Goal: Transaction & Acquisition: Purchase product/service

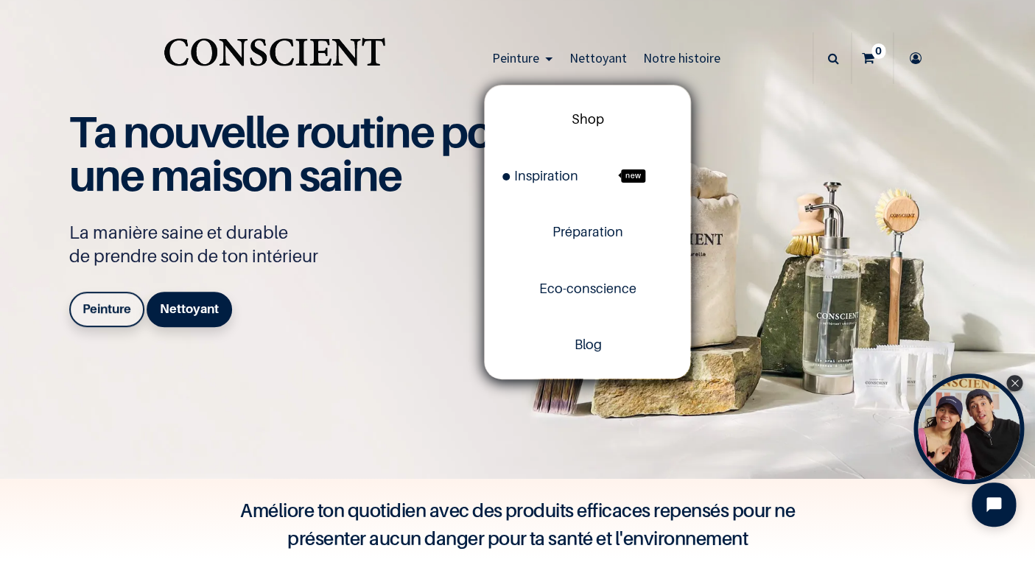
click at [591, 116] on span "Shop" at bounding box center [588, 118] width 32 height 15
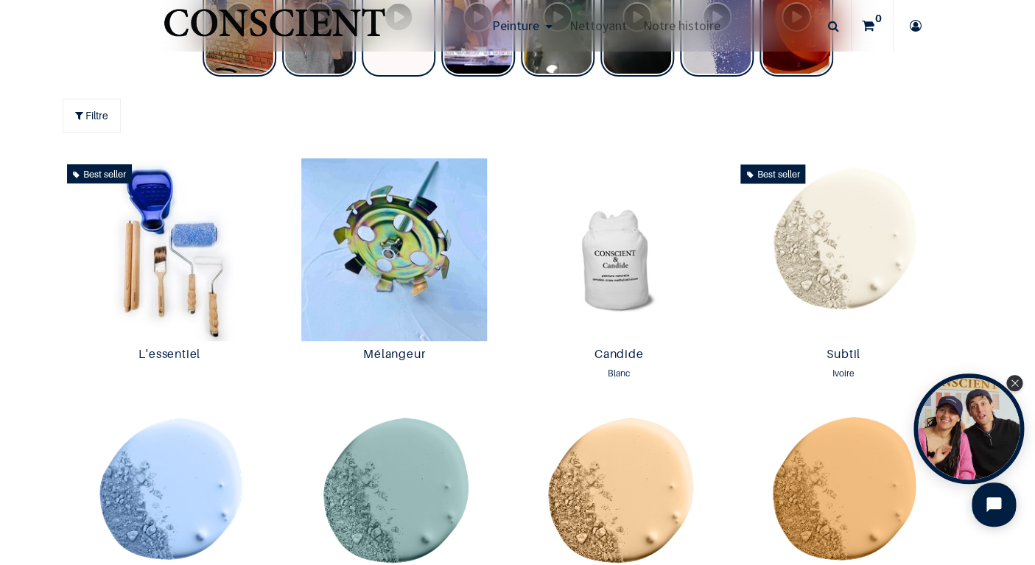
scroll to position [696, 0]
click at [819, 242] on img at bounding box center [843, 249] width 217 height 183
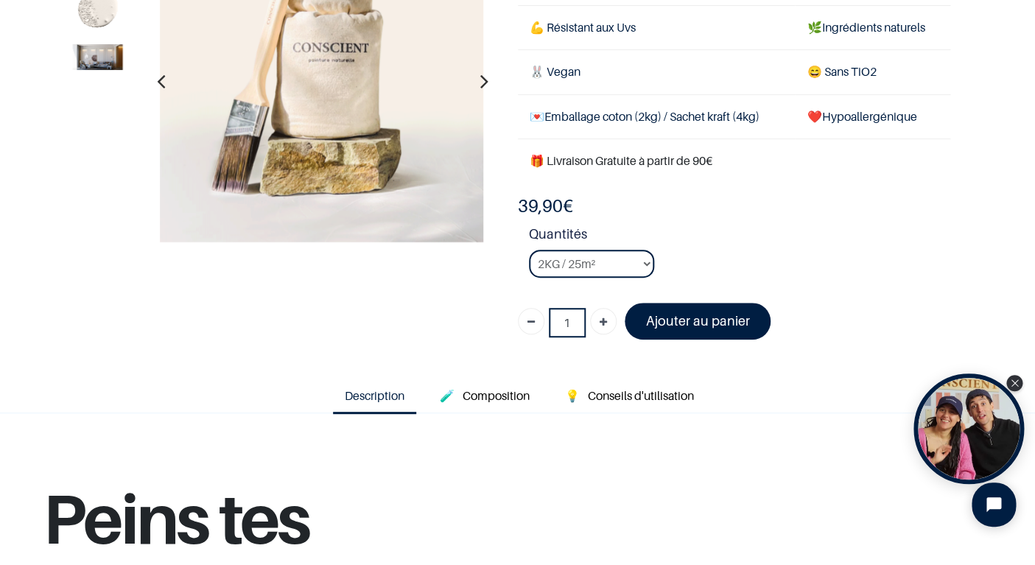
scroll to position [182, 0]
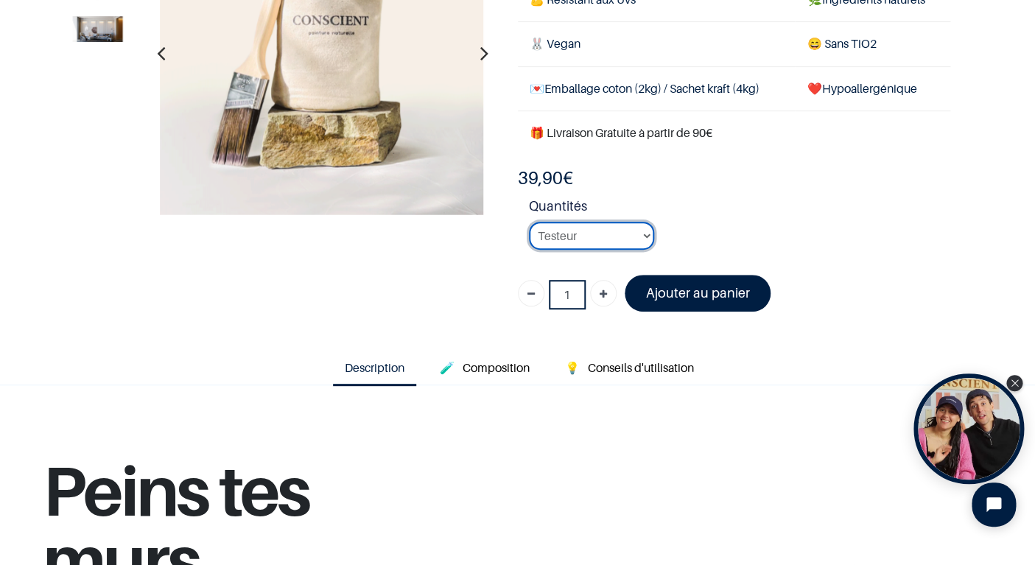
click option "Testeur" at bounding box center [0, 0] width 0 height 0
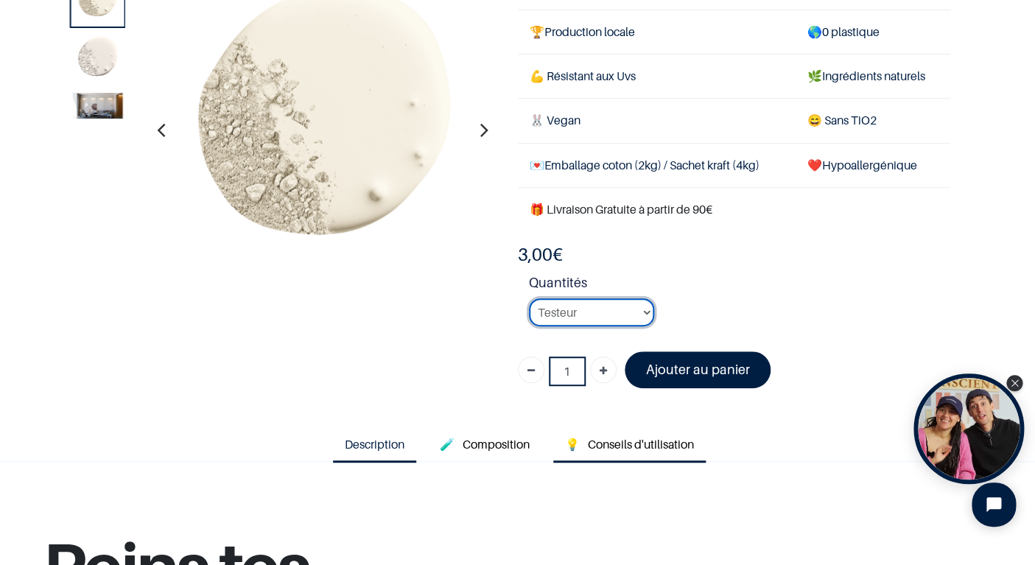
scroll to position [95, 0]
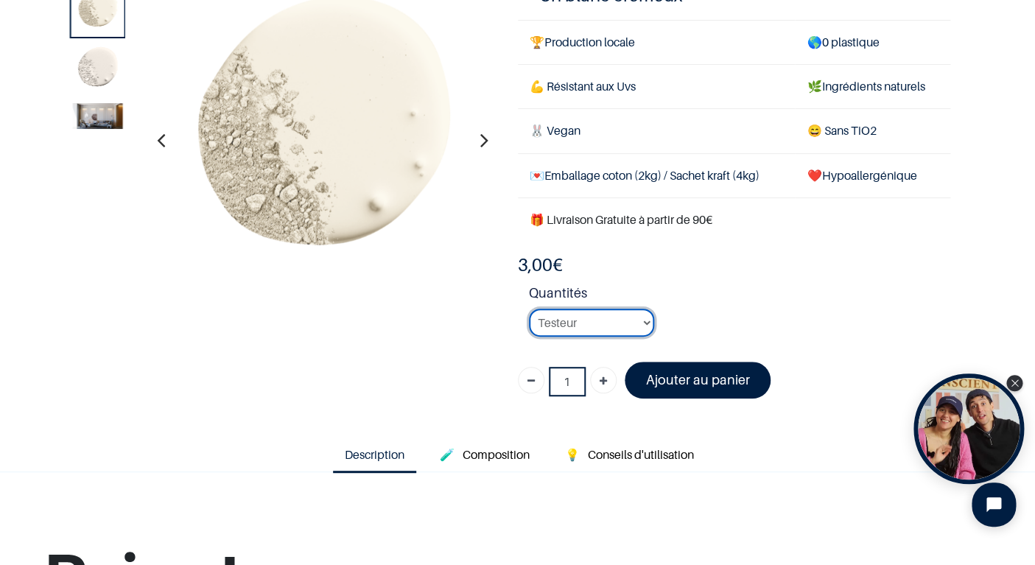
click at [529, 309] on select "2KG / 25m² 4KG / 50m² 8KG / 100m² Testeur" at bounding box center [591, 323] width 125 height 28
select select "127"
click option "8KG / 100m²" at bounding box center [0, 0] width 0 height 0
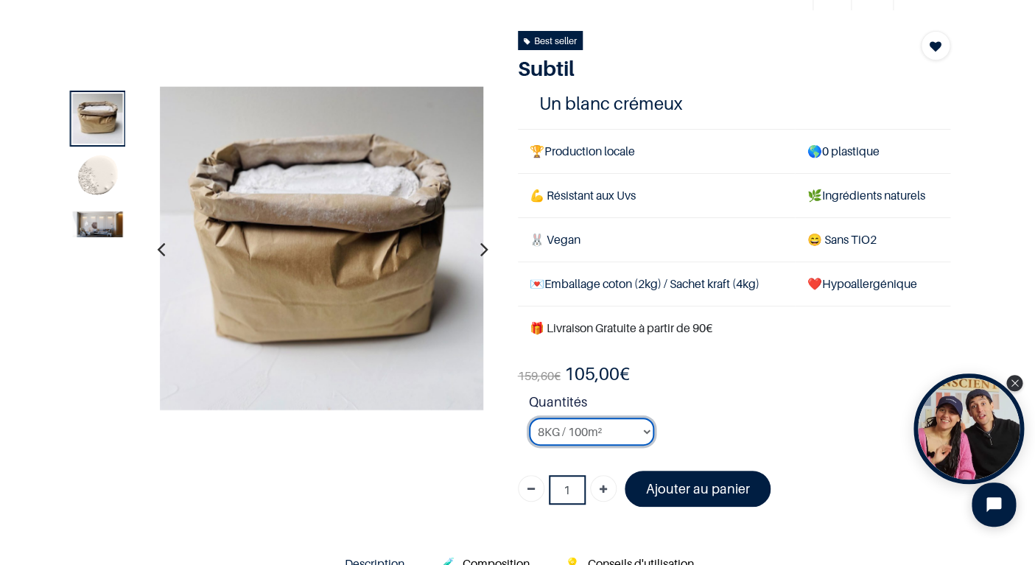
scroll to position [88, 0]
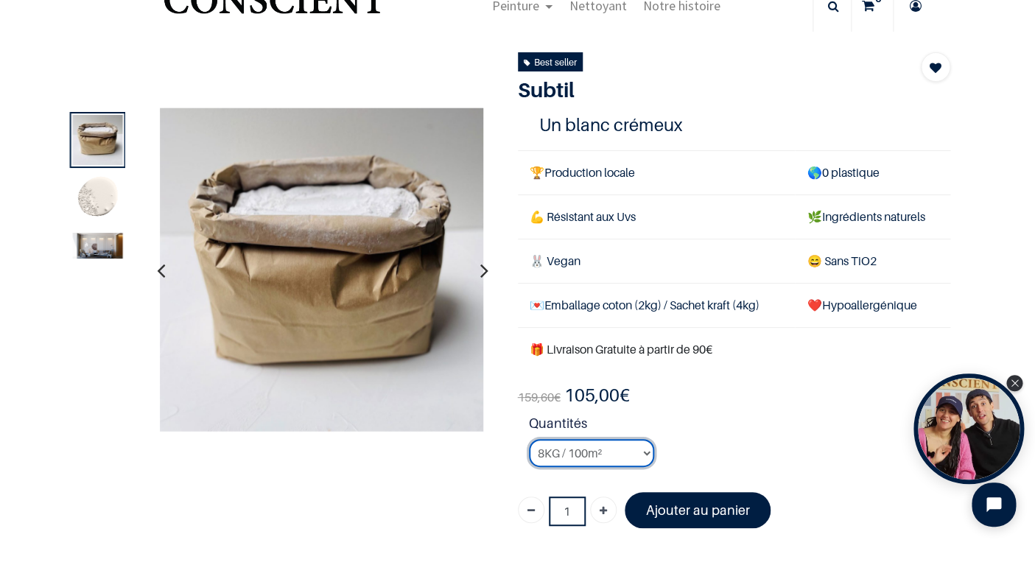
scroll to position [115, 0]
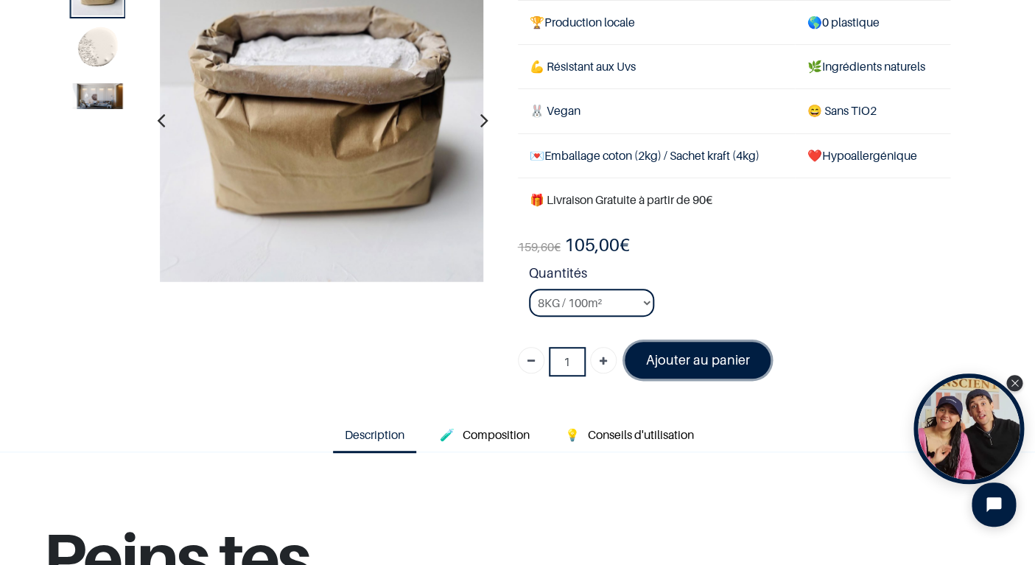
click at [677, 354] on font "Ajouter au panier" at bounding box center [697, 359] width 104 height 15
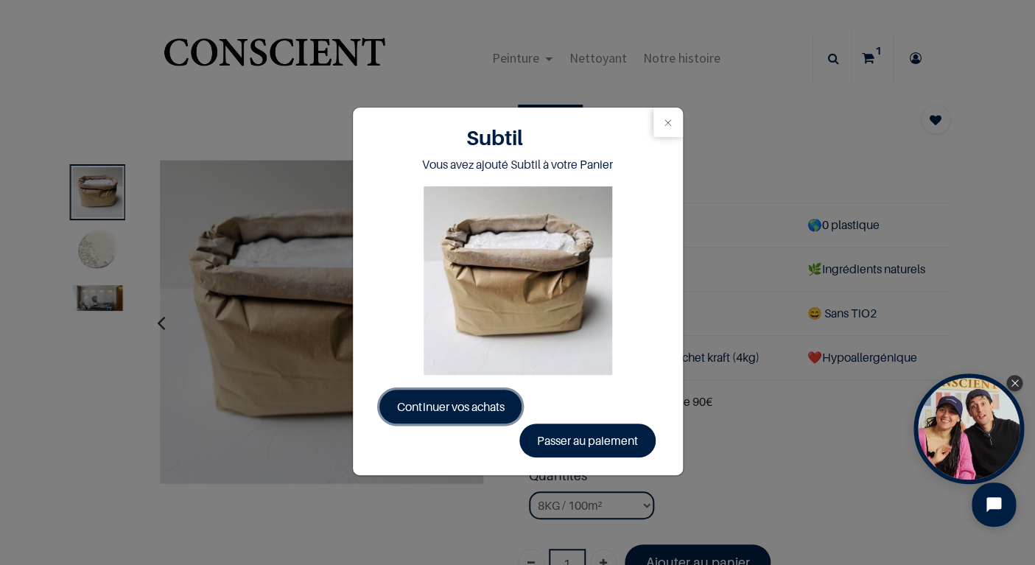
click at [477, 403] on span "Continuer vos achats" at bounding box center [450, 406] width 107 height 15
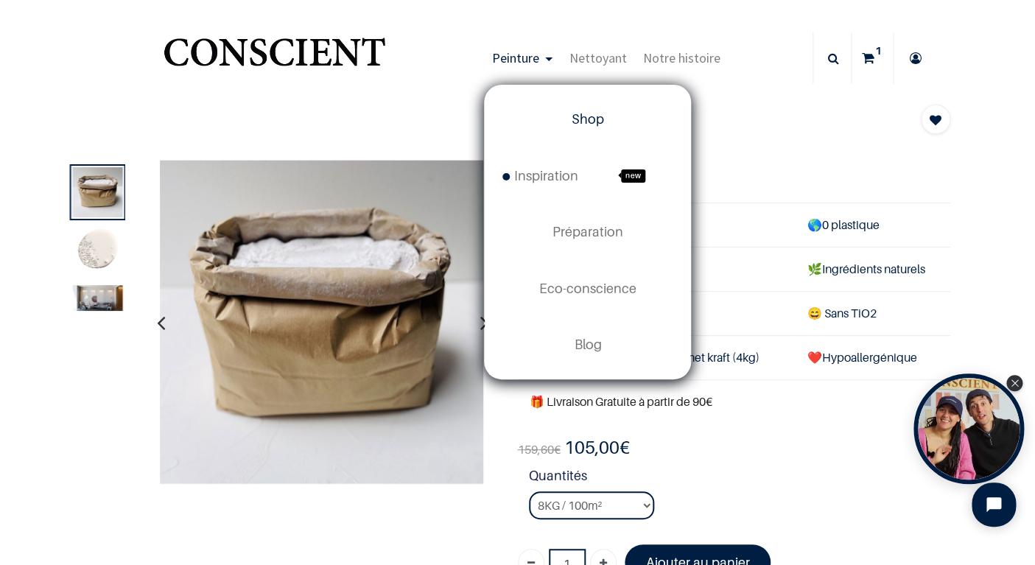
click at [562, 108] on link "Shop" at bounding box center [588, 119] width 206 height 56
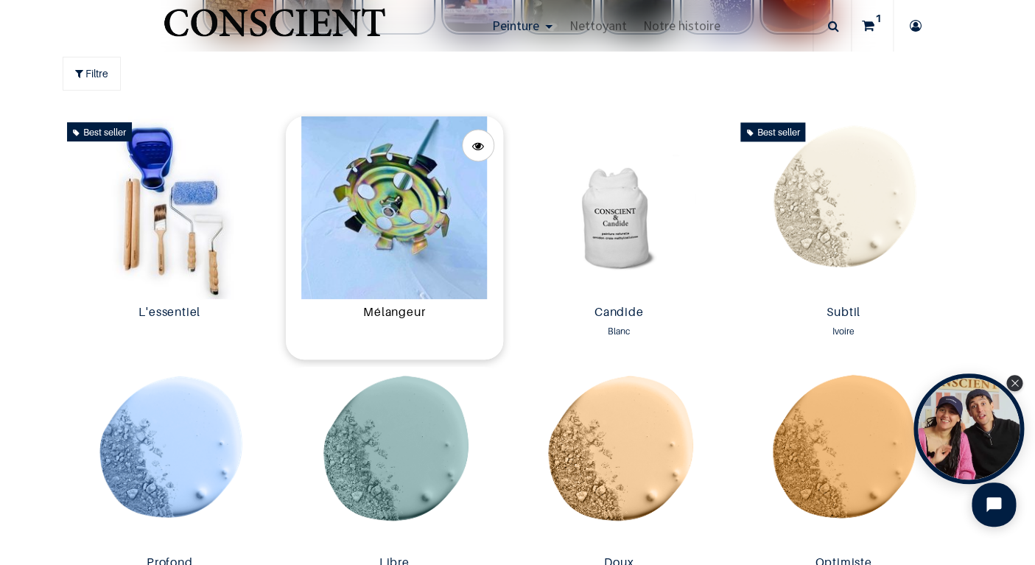
scroll to position [727, 0]
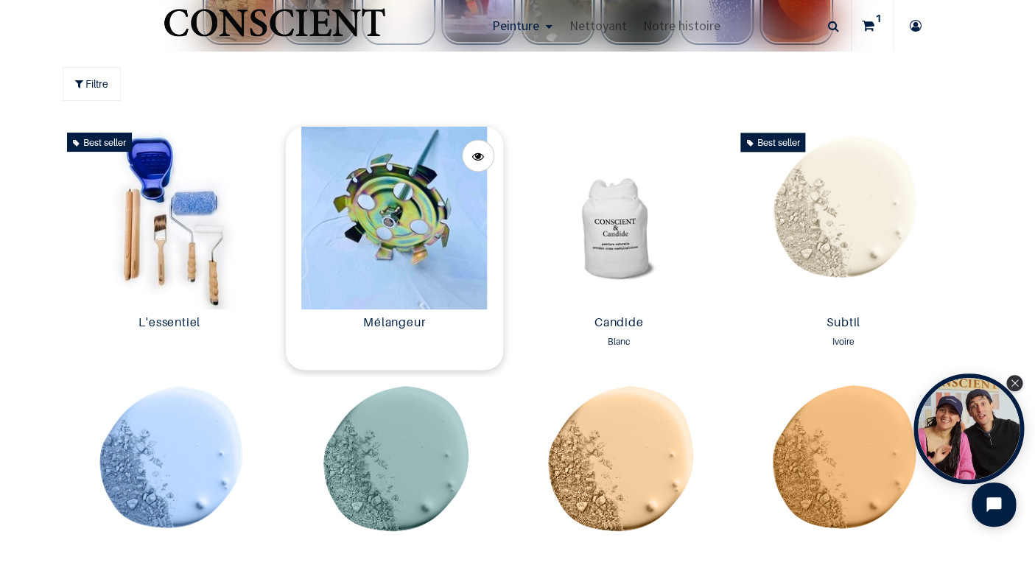
click at [399, 205] on img at bounding box center [394, 218] width 217 height 183
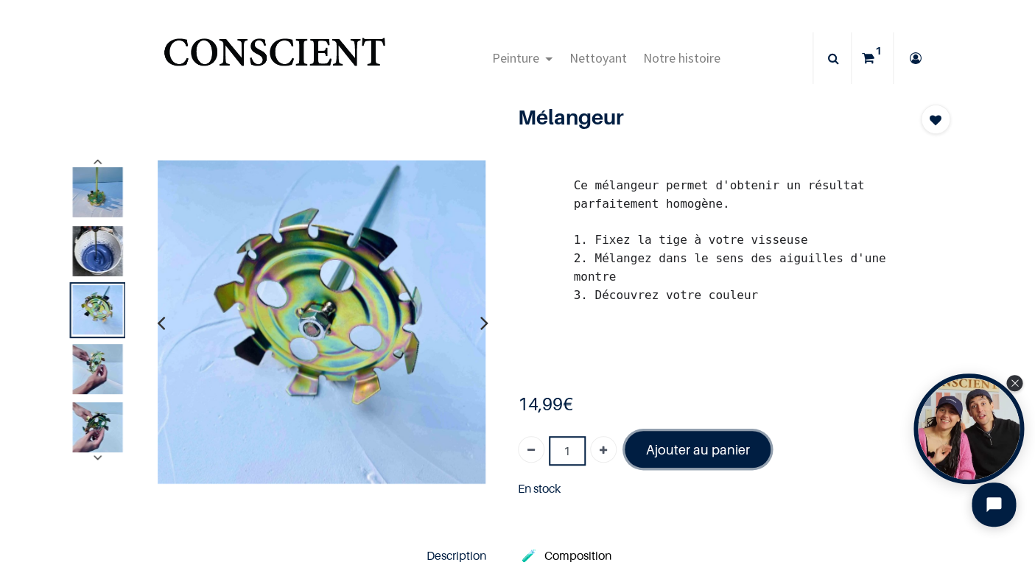
click at [696, 445] on font "Ajouter au panier" at bounding box center [697, 449] width 104 height 15
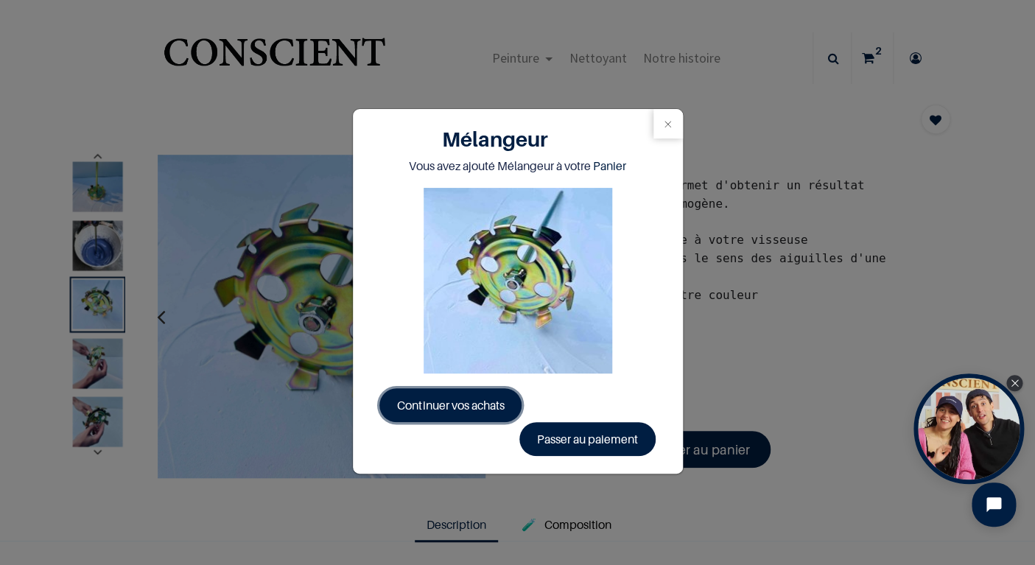
click at [454, 398] on span "Continuer vos achats" at bounding box center [450, 405] width 107 height 15
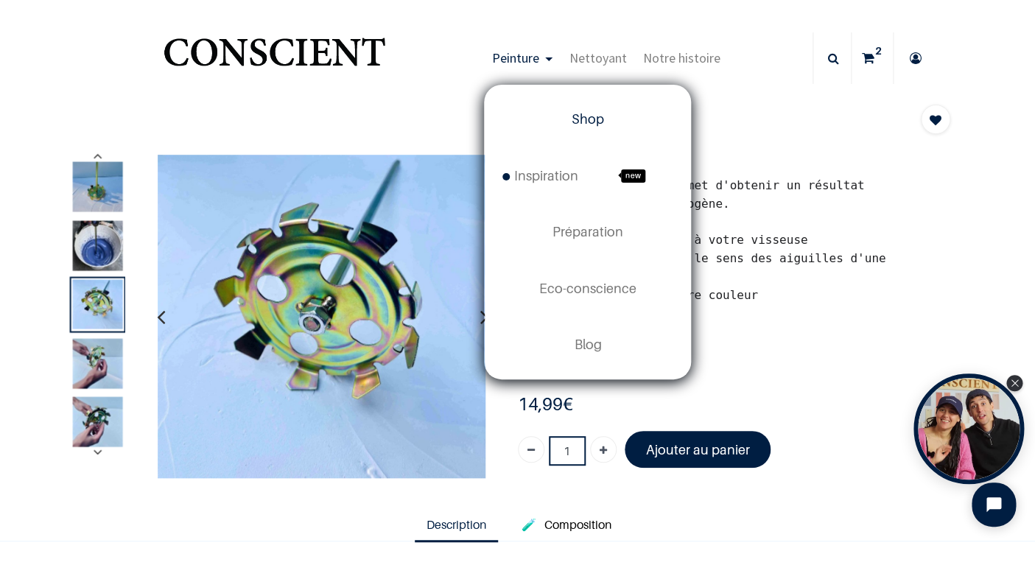
click at [576, 106] on link "Shop" at bounding box center [588, 119] width 206 height 56
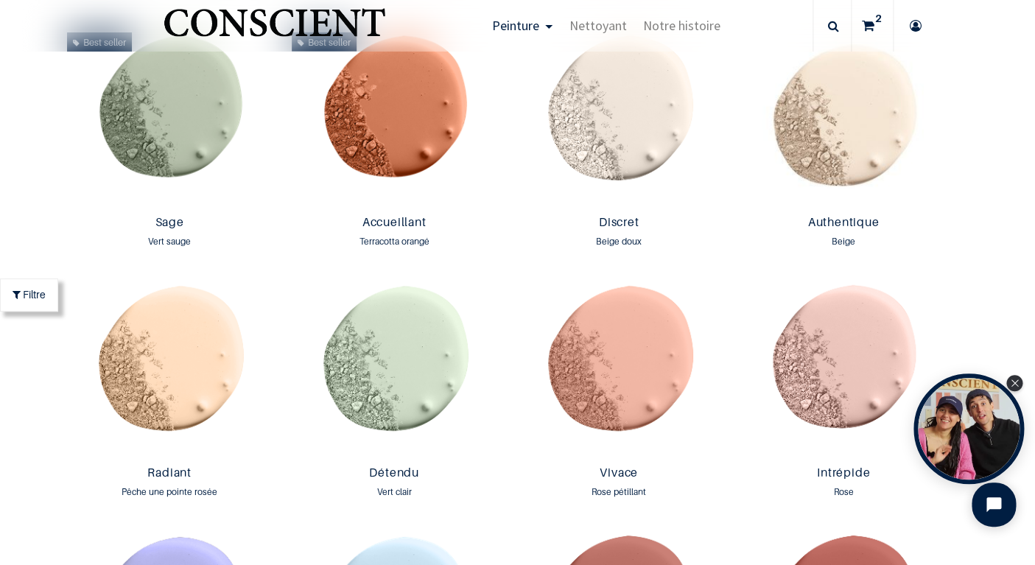
scroll to position [1271, 0]
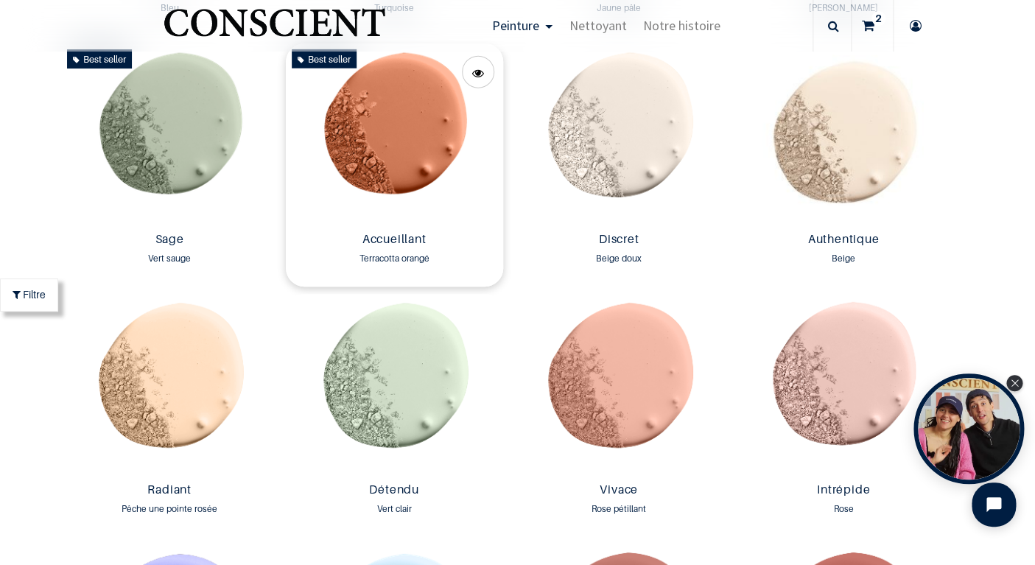
click at [402, 153] on img at bounding box center [394, 134] width 217 height 183
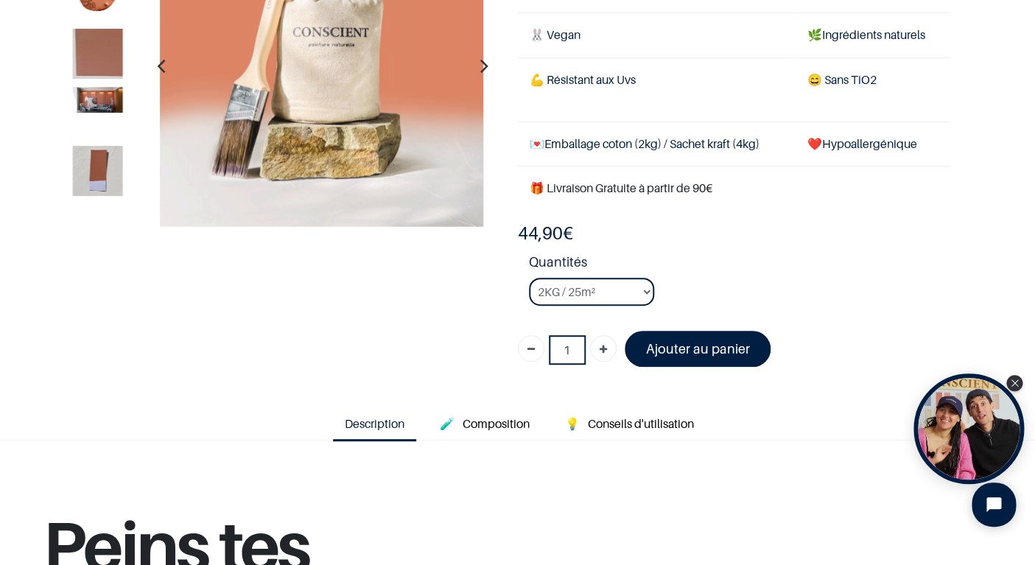
scroll to position [170, 0]
click at [699, 342] on font "Ajouter au panier" at bounding box center [697, 347] width 104 height 15
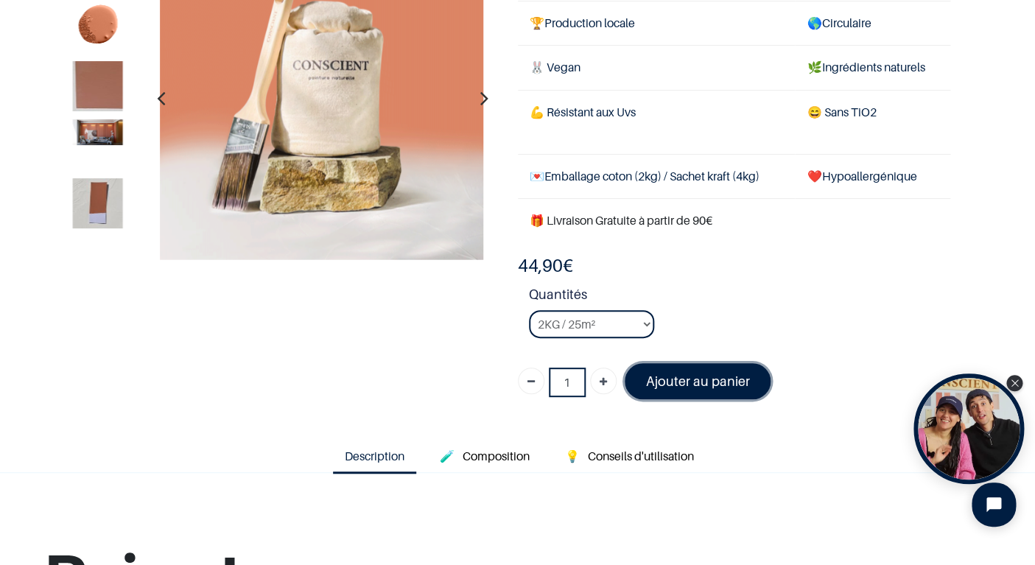
scroll to position [136, 0]
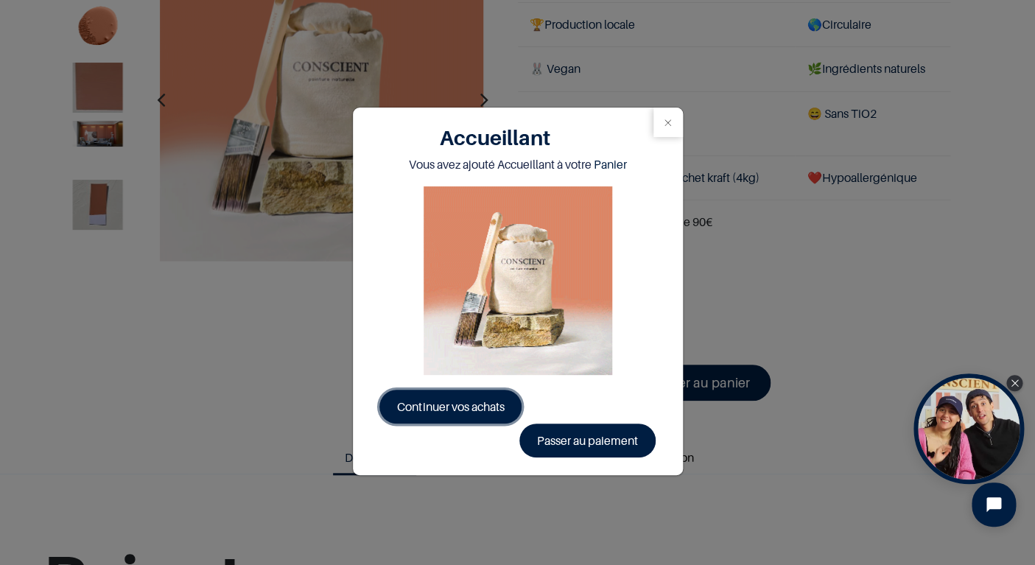
click at [475, 407] on span "Continuer vos achats" at bounding box center [450, 406] width 107 height 15
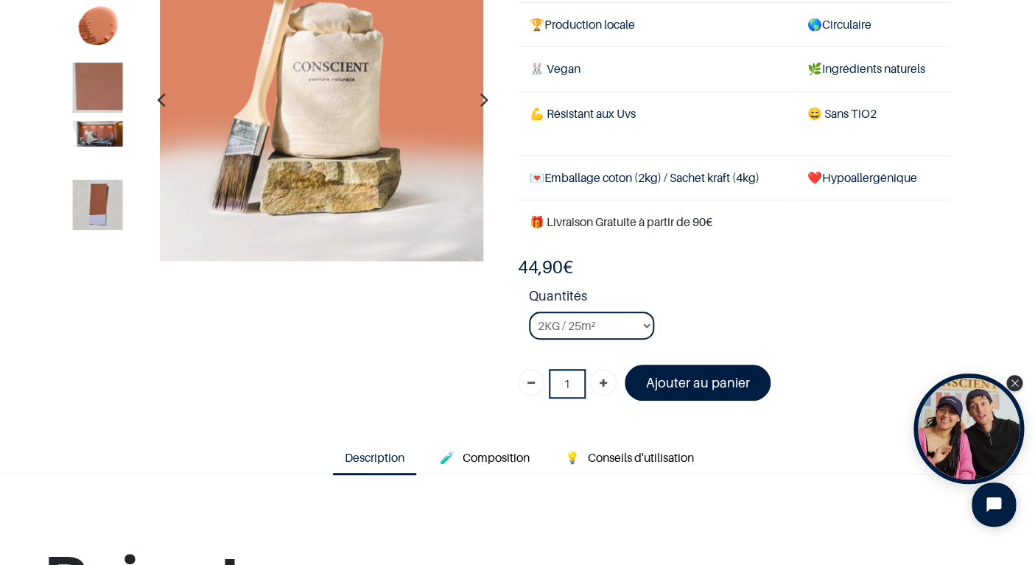
scroll to position [136, 0]
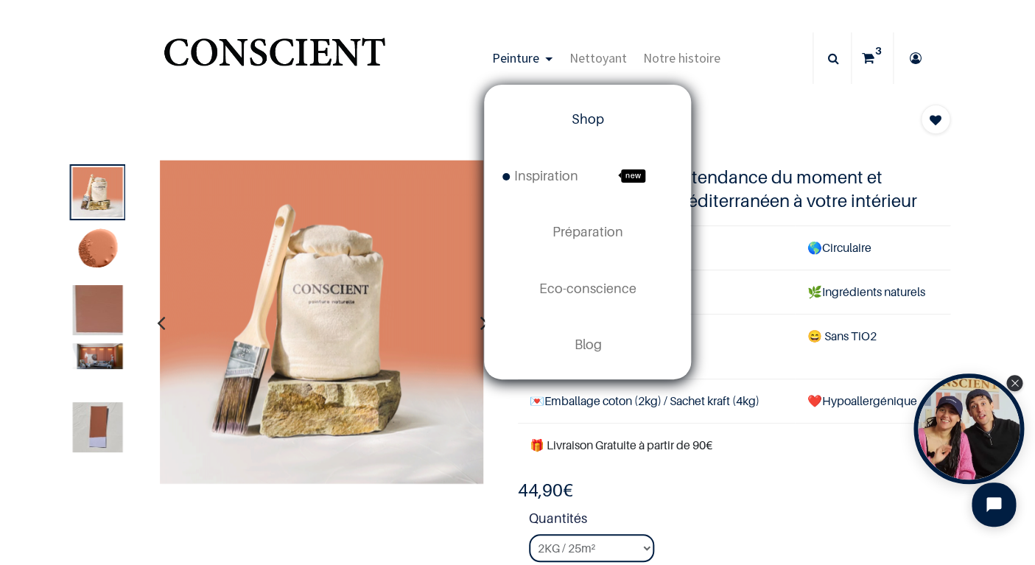
click at [551, 112] on link "Shop" at bounding box center [588, 119] width 206 height 56
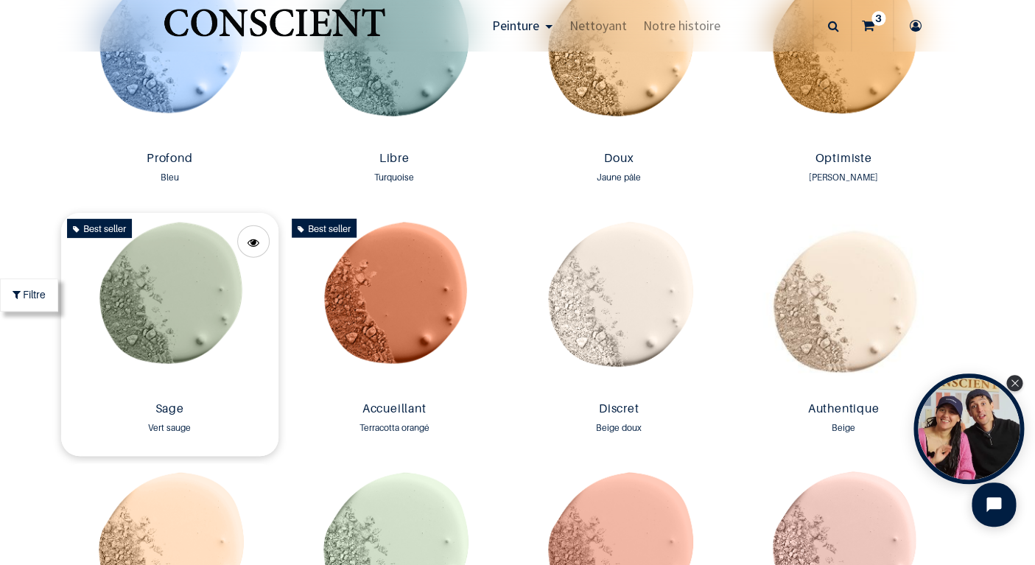
scroll to position [1099, 0]
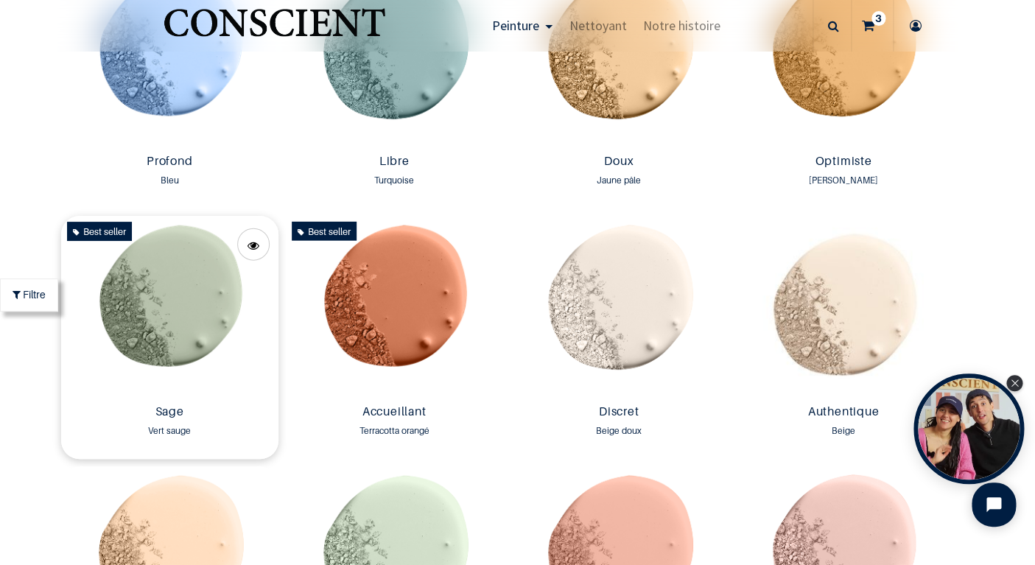
click at [182, 312] on img at bounding box center [169, 307] width 217 height 183
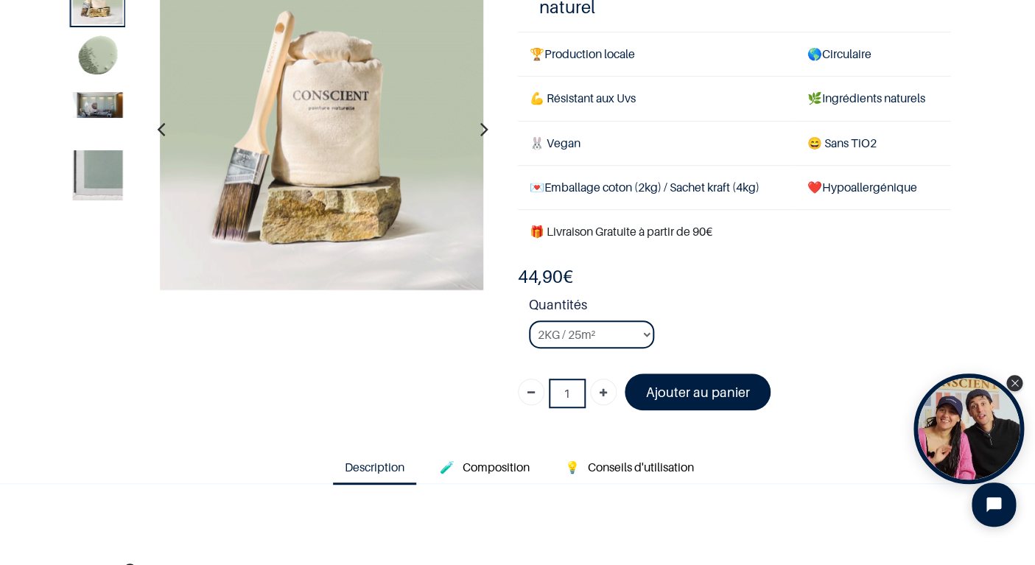
scroll to position [125, 0]
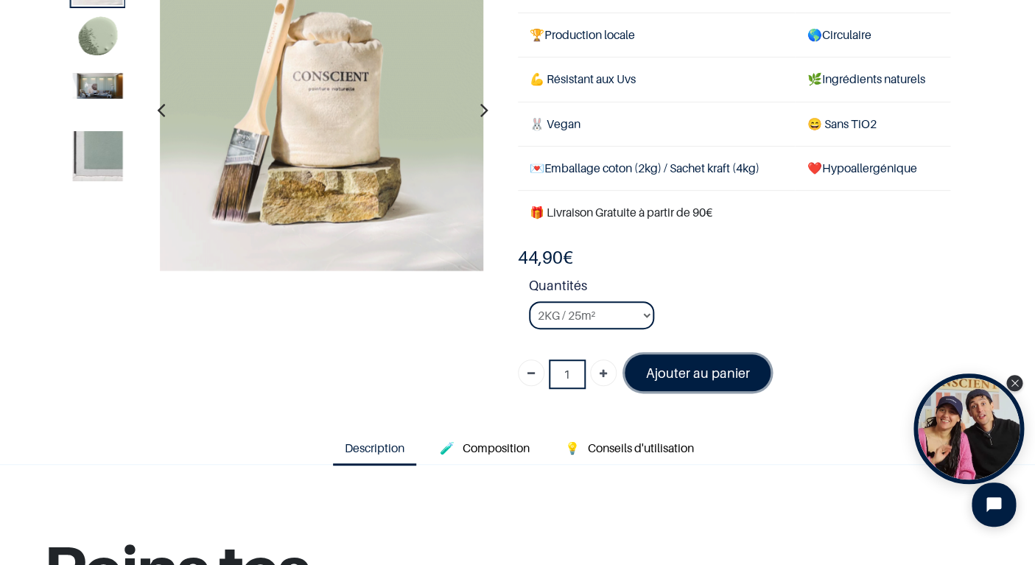
click at [683, 369] on font "Ajouter au panier" at bounding box center [697, 372] width 104 height 15
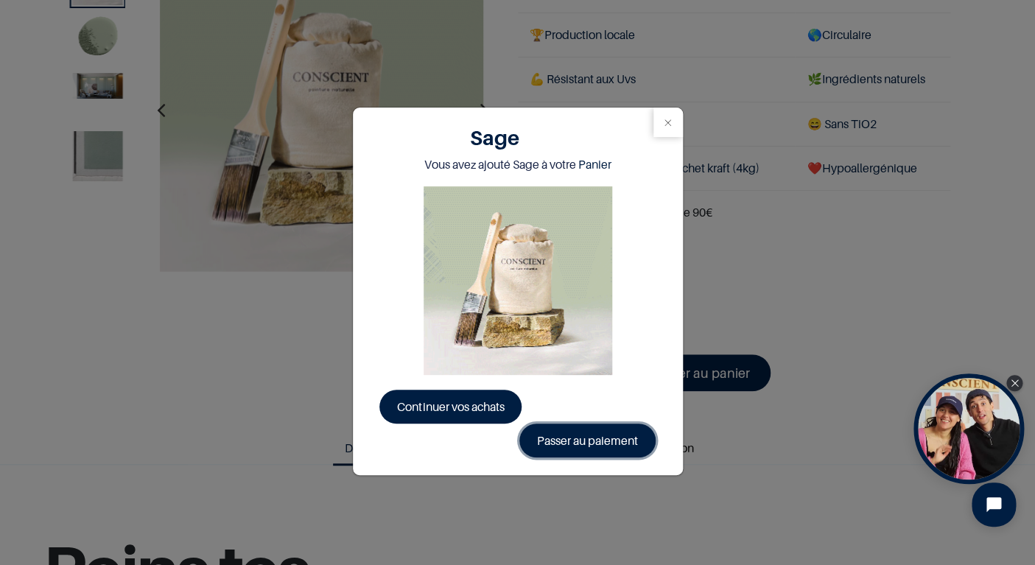
click at [598, 436] on link "Passer au paiement" at bounding box center [587, 441] width 136 height 34
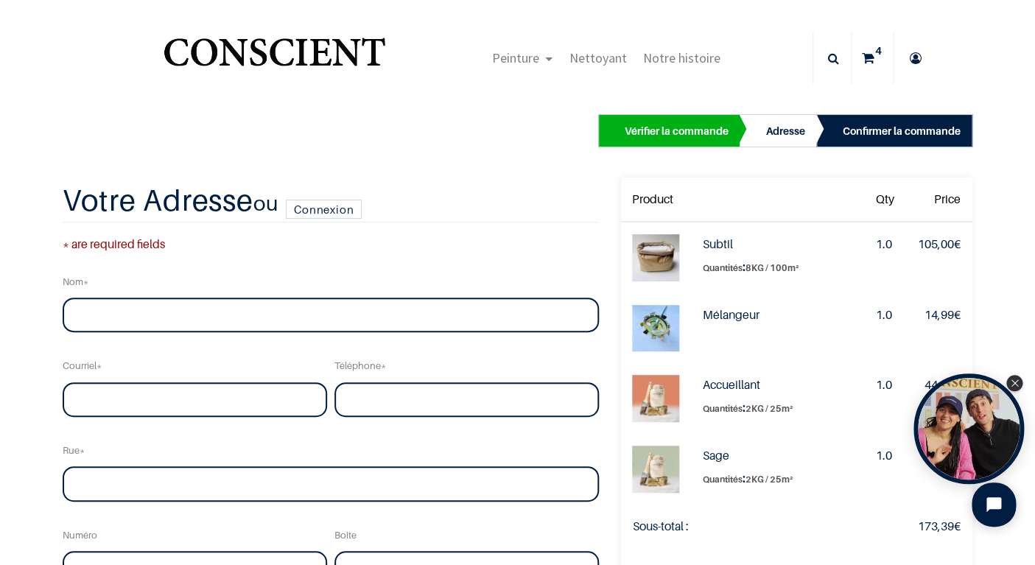
click at [393, 195] on h2 "Votre Adresse ou Connexion" at bounding box center [331, 202] width 536 height 39
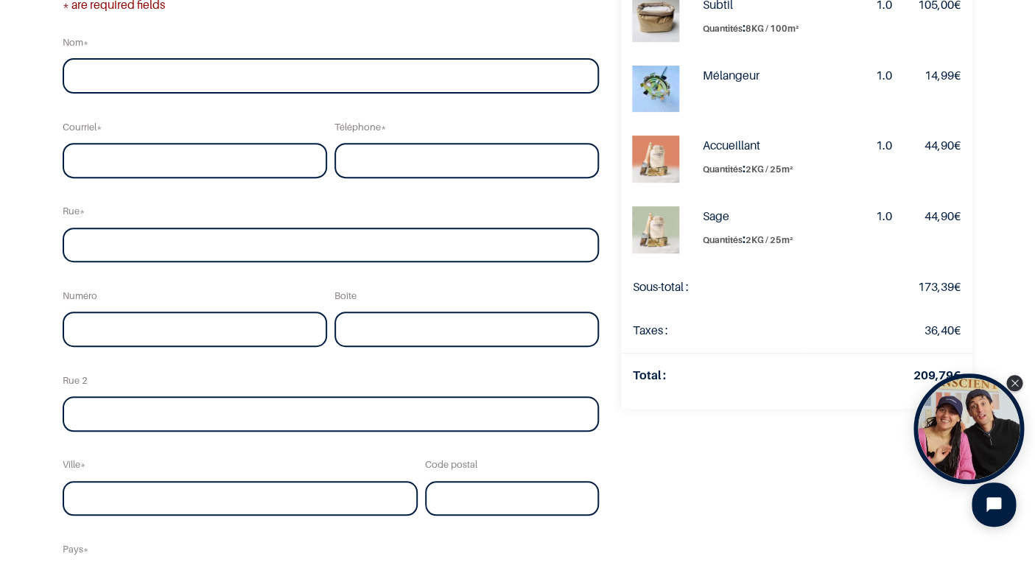
scroll to position [153, 0]
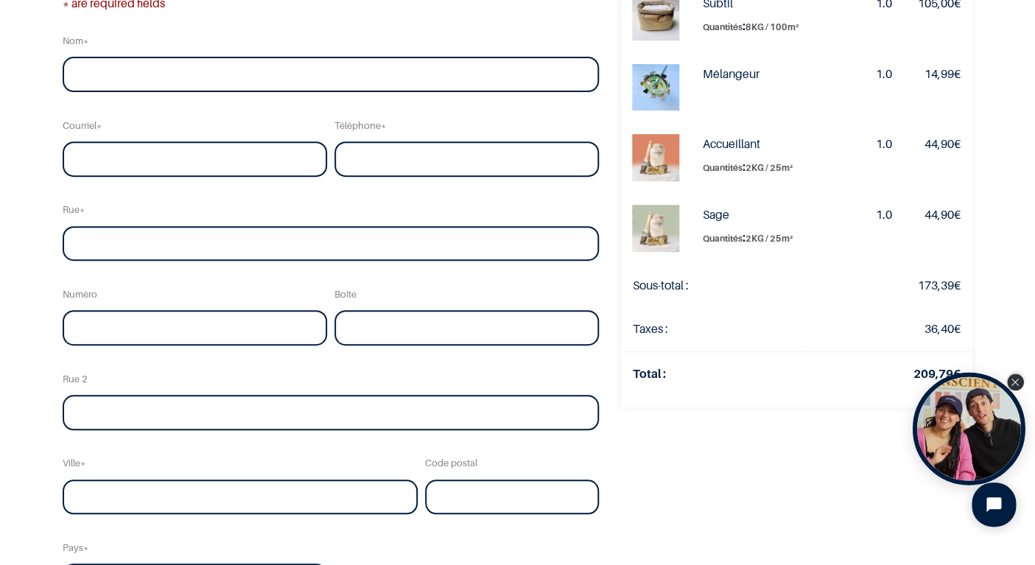
click at [1015, 383] on icon "Close Tolstoy widget" at bounding box center [1015, 382] width 8 height 7
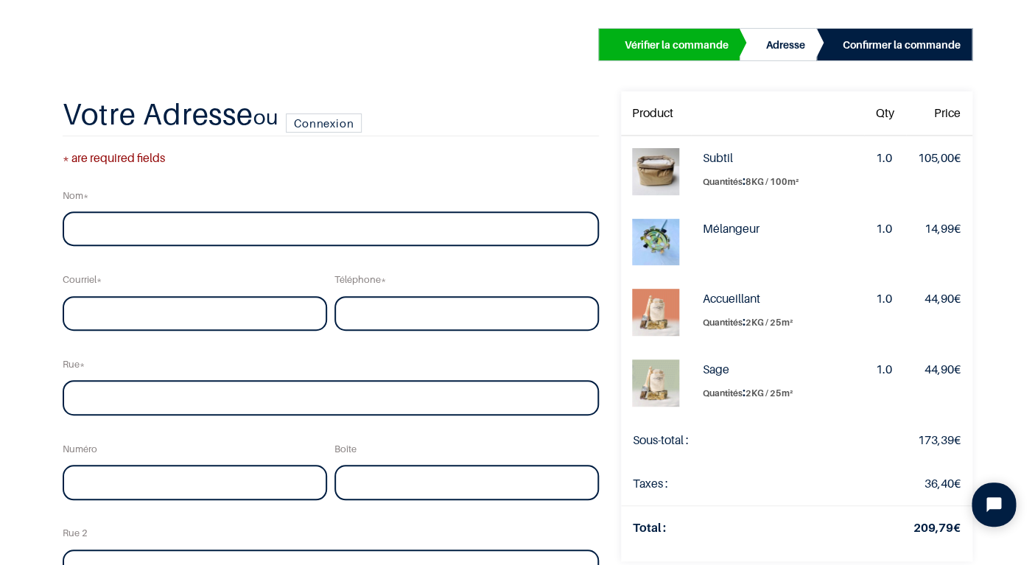
scroll to position [87, 0]
click at [153, 221] on input "text" at bounding box center [331, 228] width 536 height 35
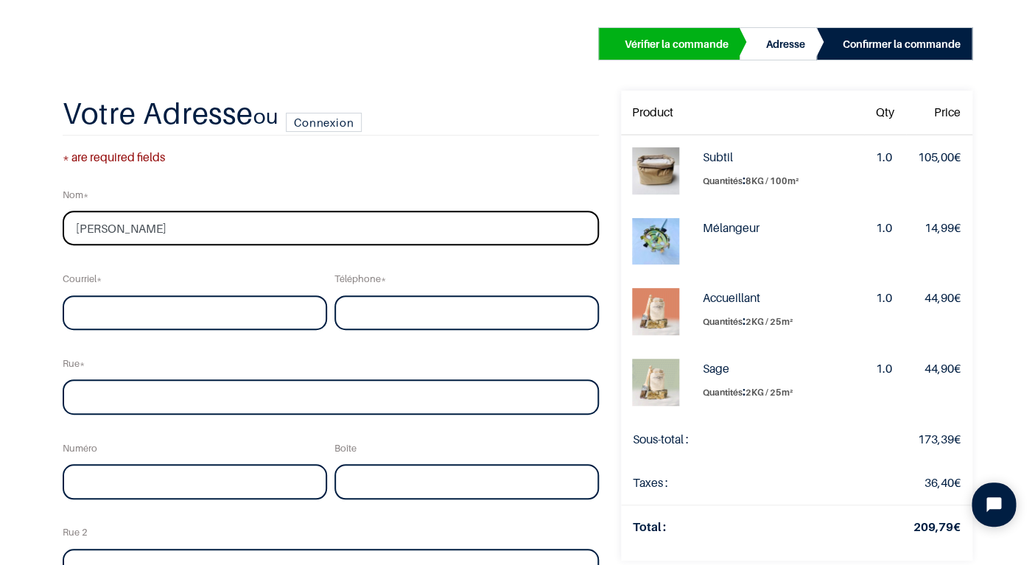
type input "Manon Bonniel Chalier"
type input "manon.bonnielchalier@gmail.com"
type input "0485579629"
click at [197, 399] on input "text" at bounding box center [331, 396] width 536 height 35
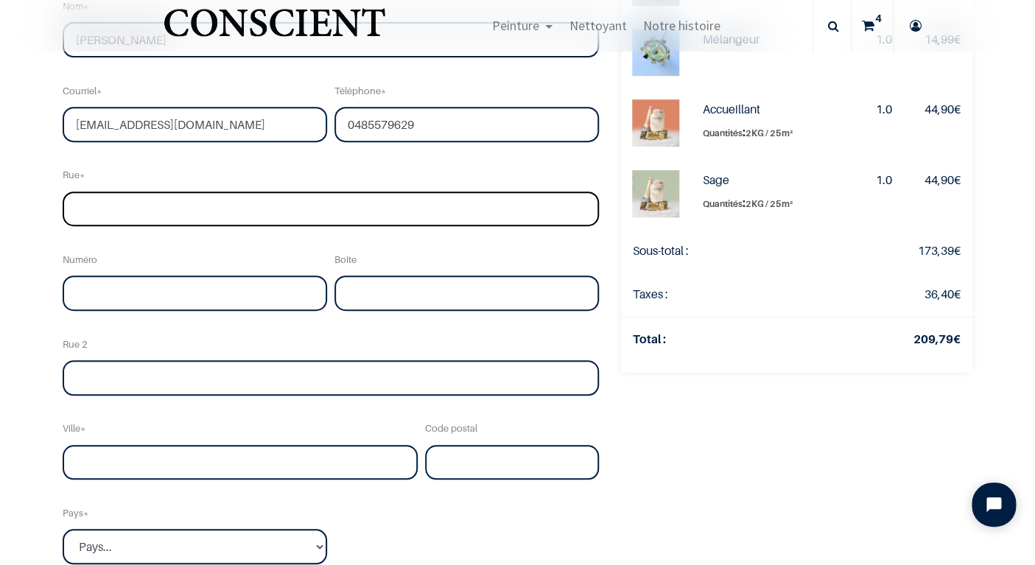
scroll to position [229, 0]
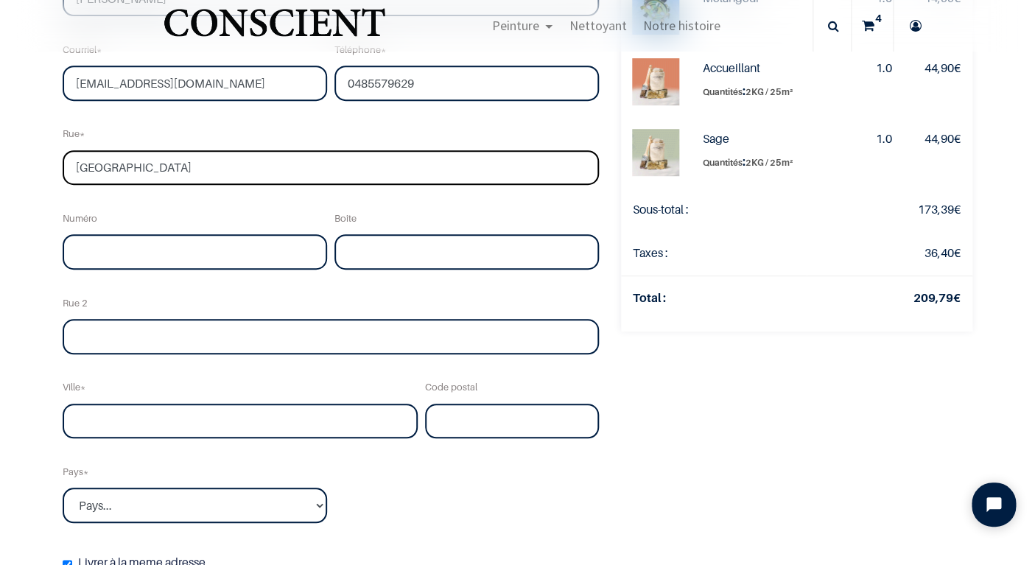
type input "Rue du Roseau"
type input "29"
type input "1180"
type input "Uccle"
select select "20"
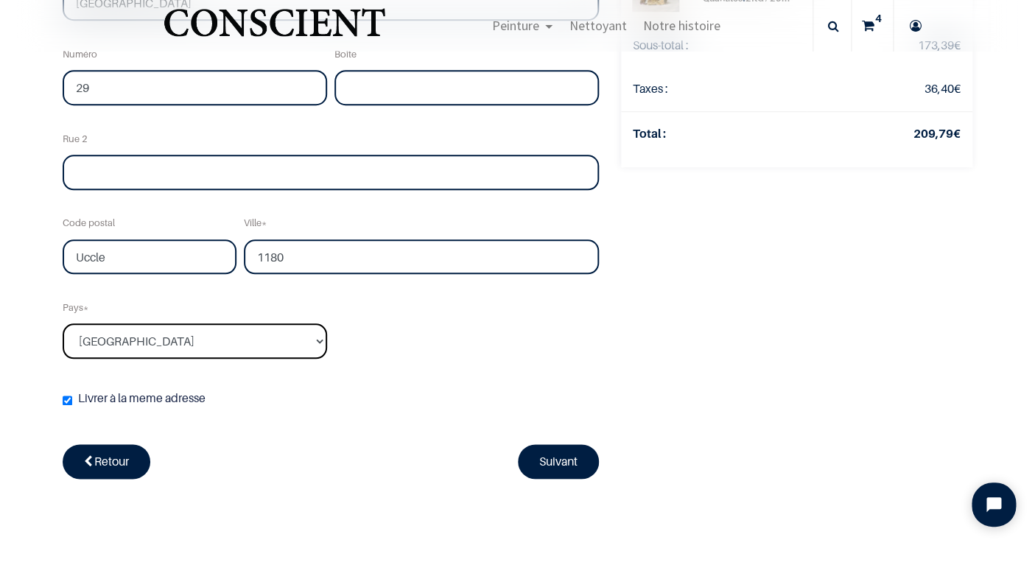
scroll to position [392, 0]
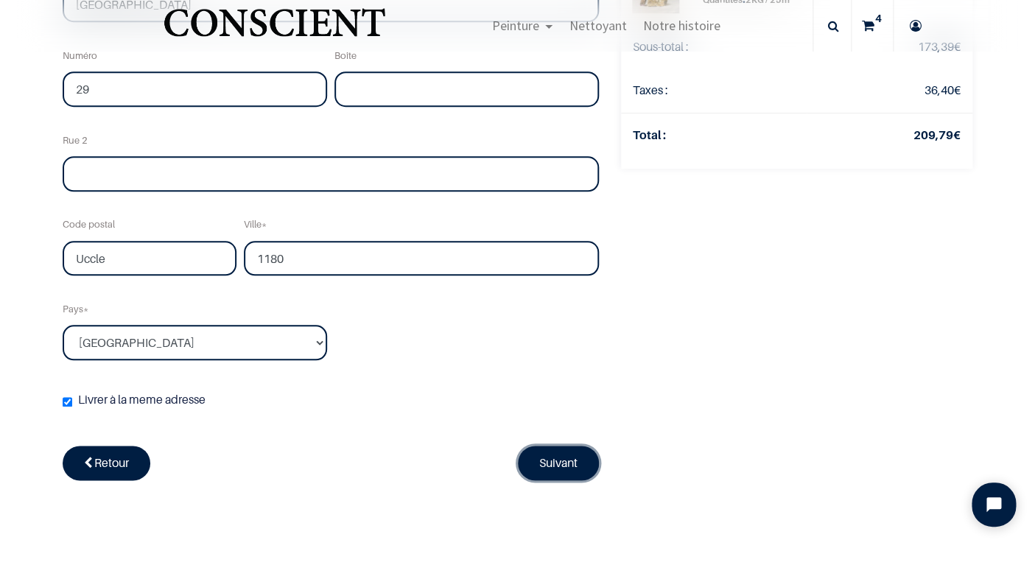
click at [572, 468] on link "Suivant" at bounding box center [558, 463] width 81 height 34
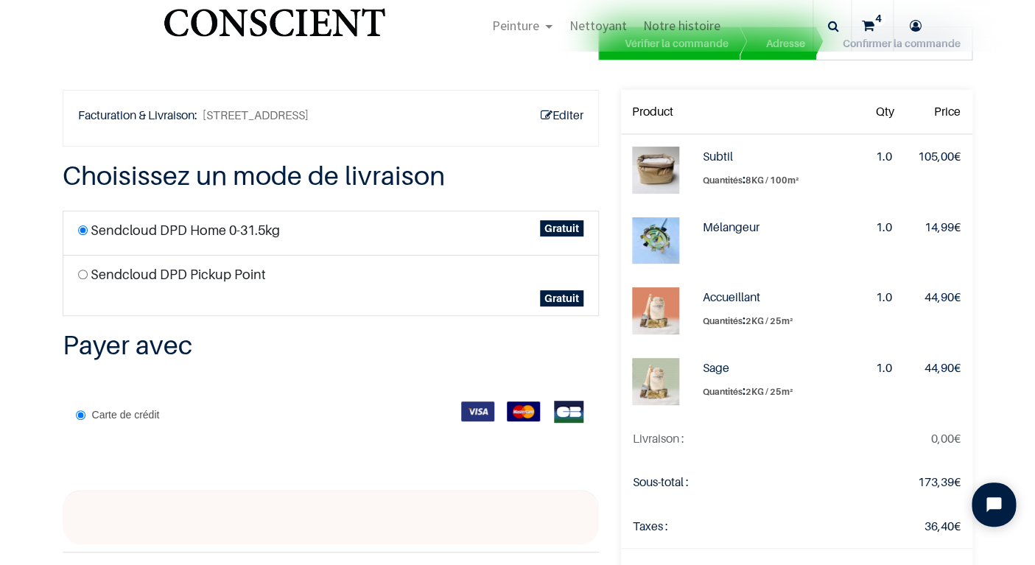
scroll to position [315, 0]
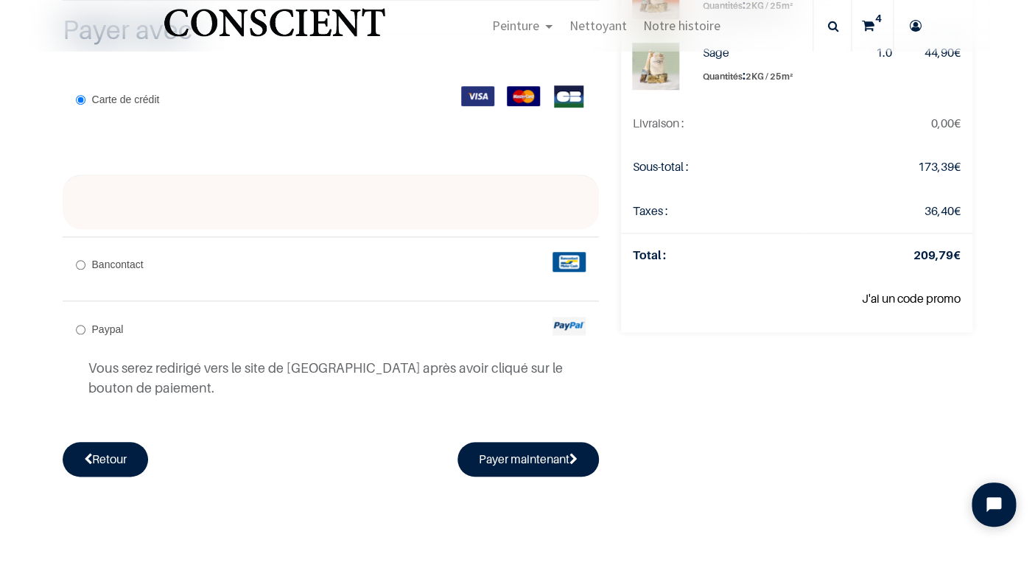
click at [407, 269] on div "Bancontact" at bounding box center [331, 265] width 536 height 57
radio input "true"
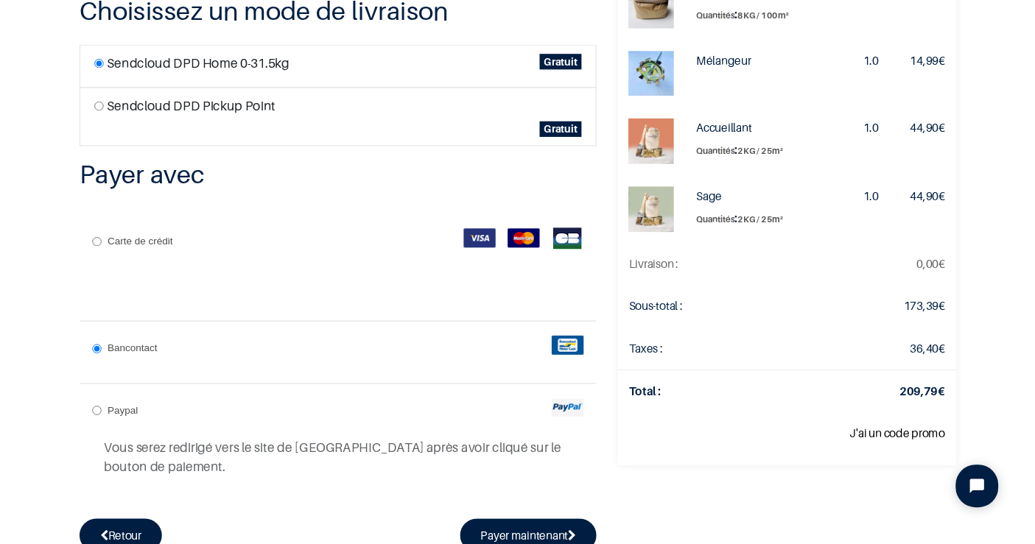
scroll to position [165, 0]
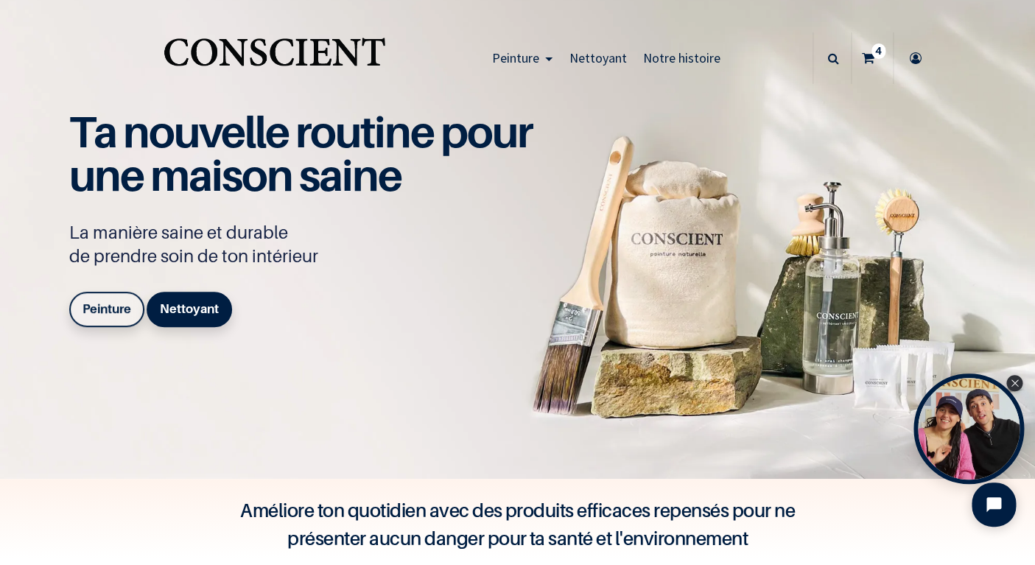
click at [876, 564] on div at bounding box center [517, 565] width 1035 height 0
click at [929, 564] on div at bounding box center [517, 565] width 1035 height 0
click at [907, 564] on div at bounding box center [517, 565] width 1035 height 0
click at [867, 49] on icon at bounding box center [868, 58] width 13 height 52
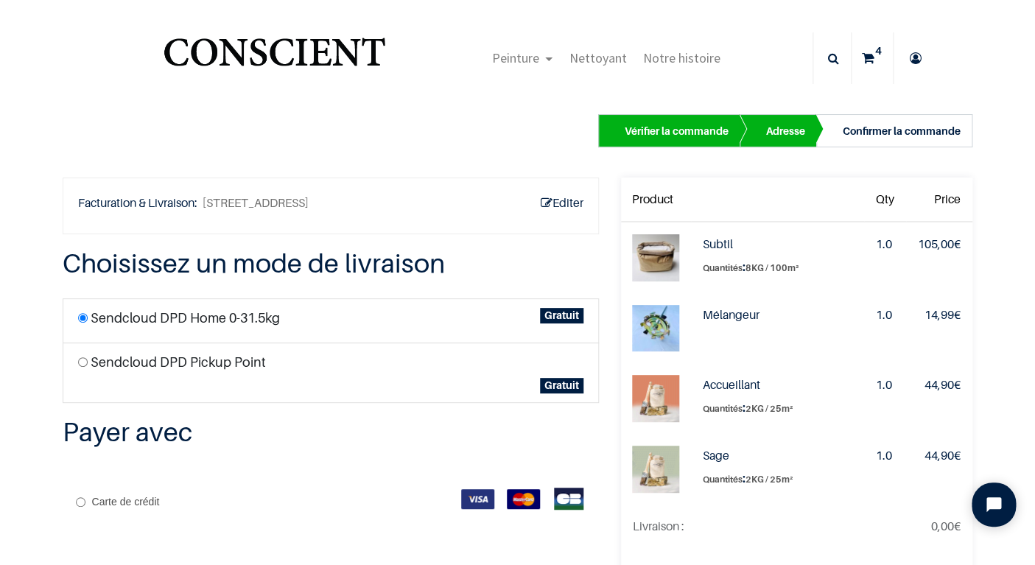
click at [277, 51] on img "Logo of Conscient" at bounding box center [275, 58] width 228 height 58
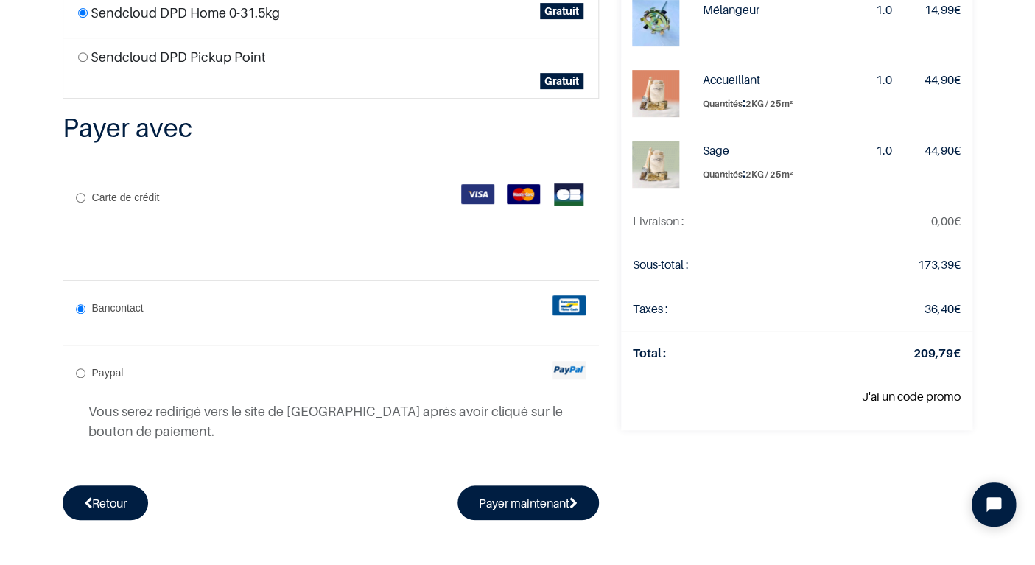
scroll to position [227, 0]
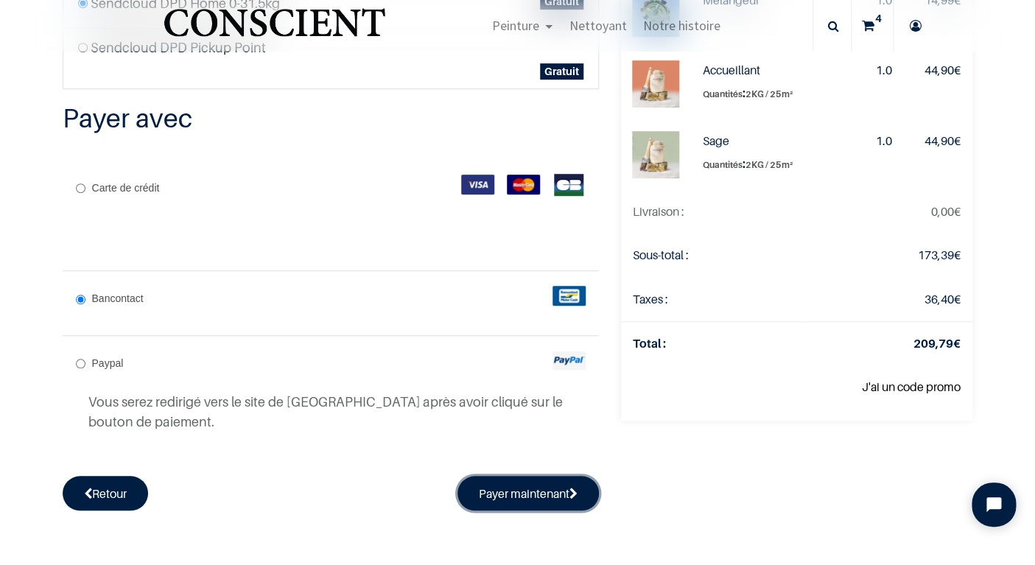
click at [499, 500] on button "Payer maintenant" at bounding box center [528, 493] width 141 height 34
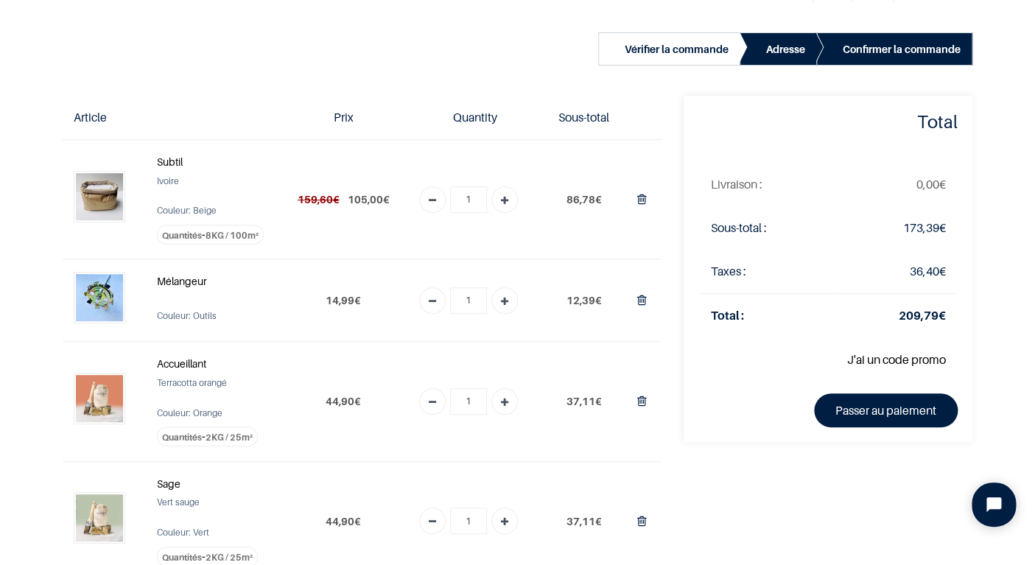
scroll to position [83, 0]
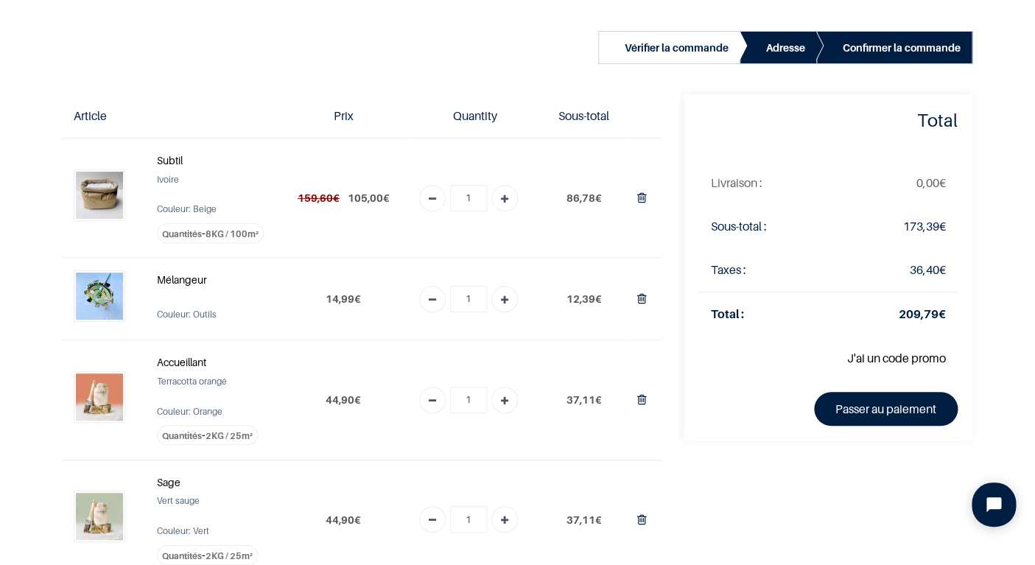
click at [862, 358] on link "J'ai un code promo" at bounding box center [896, 358] width 99 height 15
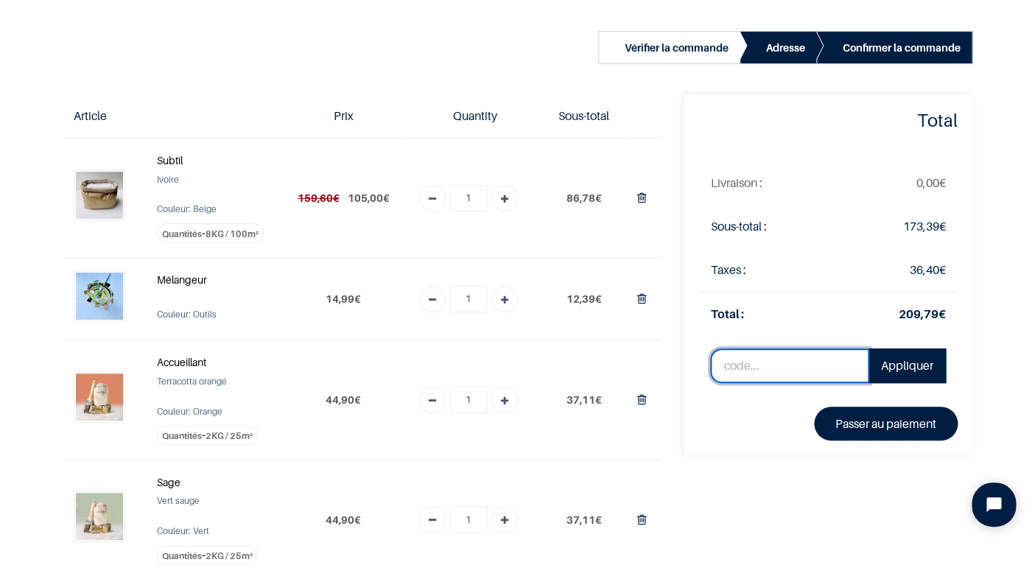
click at [820, 370] on input "text" at bounding box center [789, 366] width 159 height 35
click at [801, 564] on div at bounding box center [517, 565] width 1035 height 0
click at [897, 367] on link "Appliquer" at bounding box center [907, 366] width 77 height 35
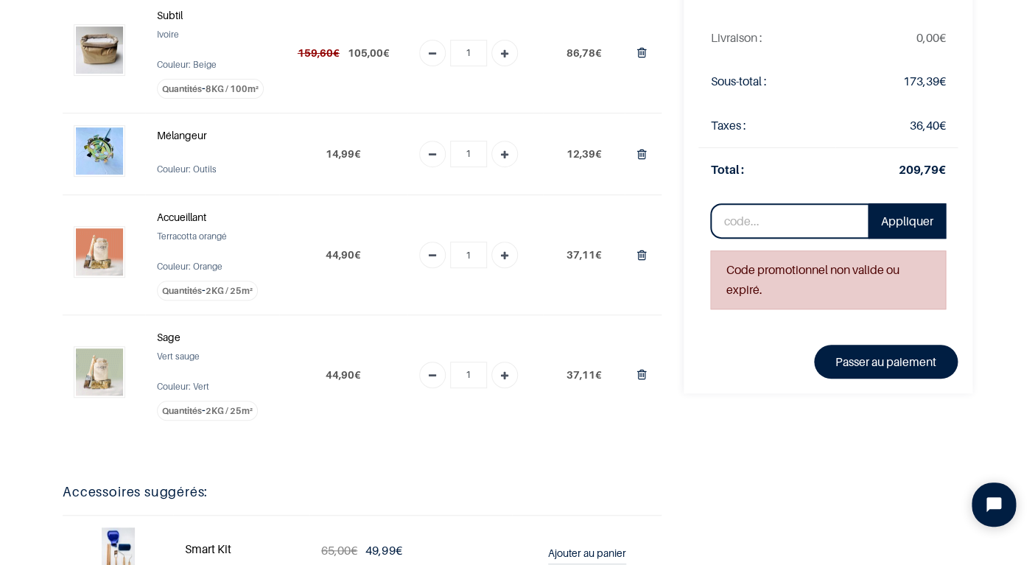
scroll to position [144, 0]
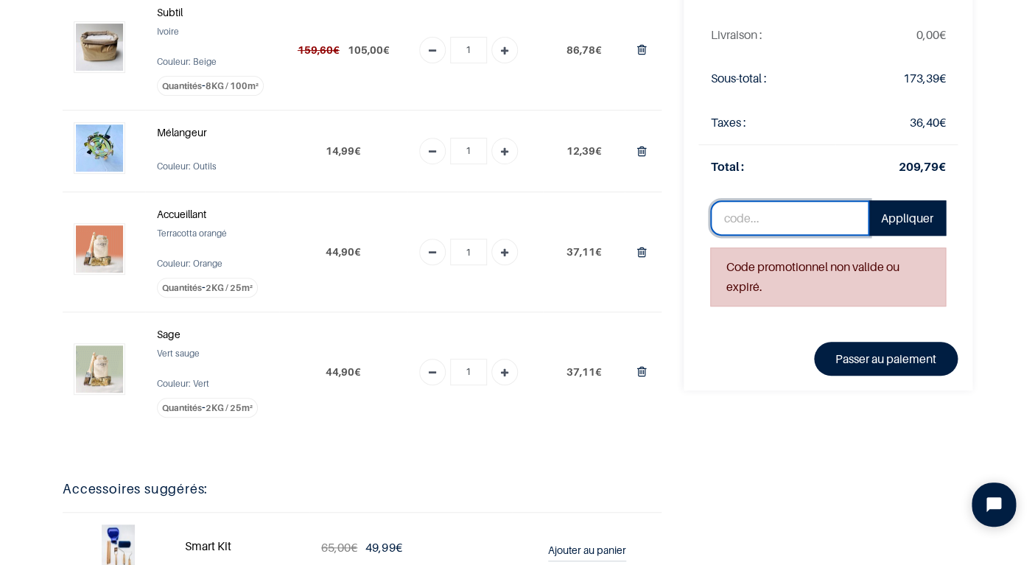
click at [761, 221] on input "text" at bounding box center [789, 217] width 159 height 35
click at [771, 564] on div at bounding box center [517, 565] width 1035 height 0
click at [910, 209] on link "Appliquer" at bounding box center [907, 217] width 77 height 35
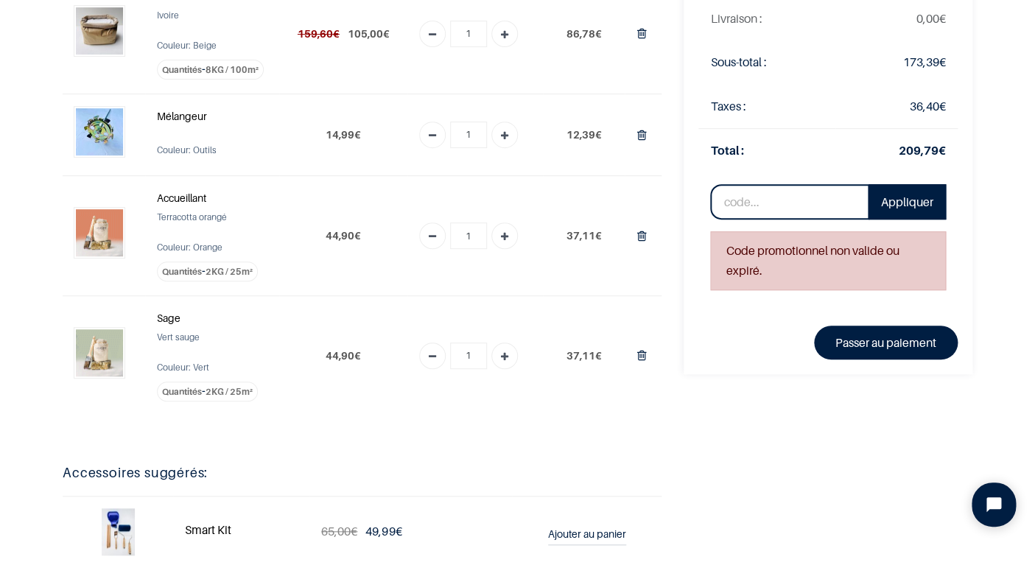
scroll to position [161, 0]
click at [790, 200] on input "text" at bounding box center [789, 200] width 159 height 35
type input "WELCOME10"
click at [879, 208] on link "Appliquer" at bounding box center [907, 200] width 77 height 35
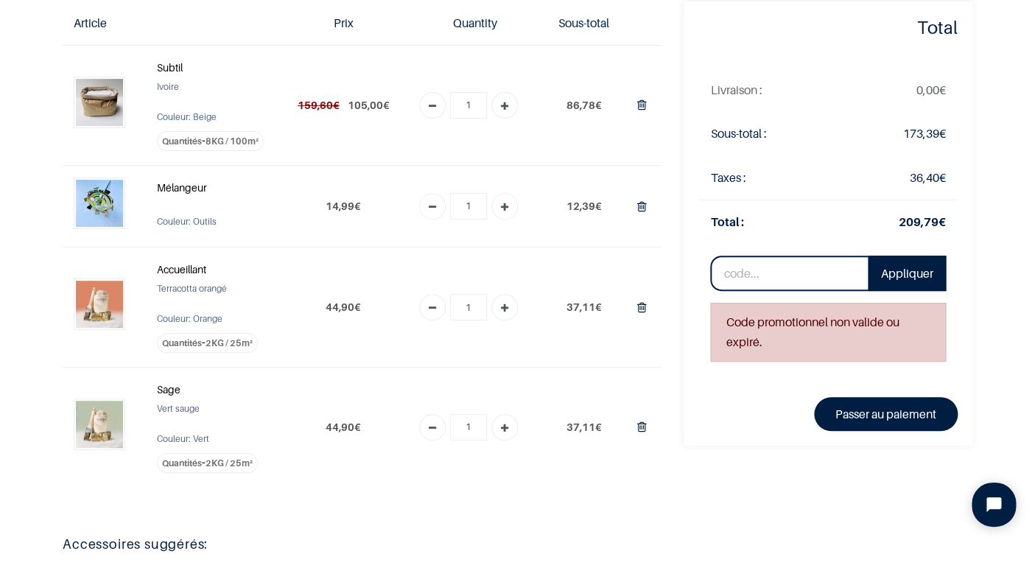
scroll to position [91, 0]
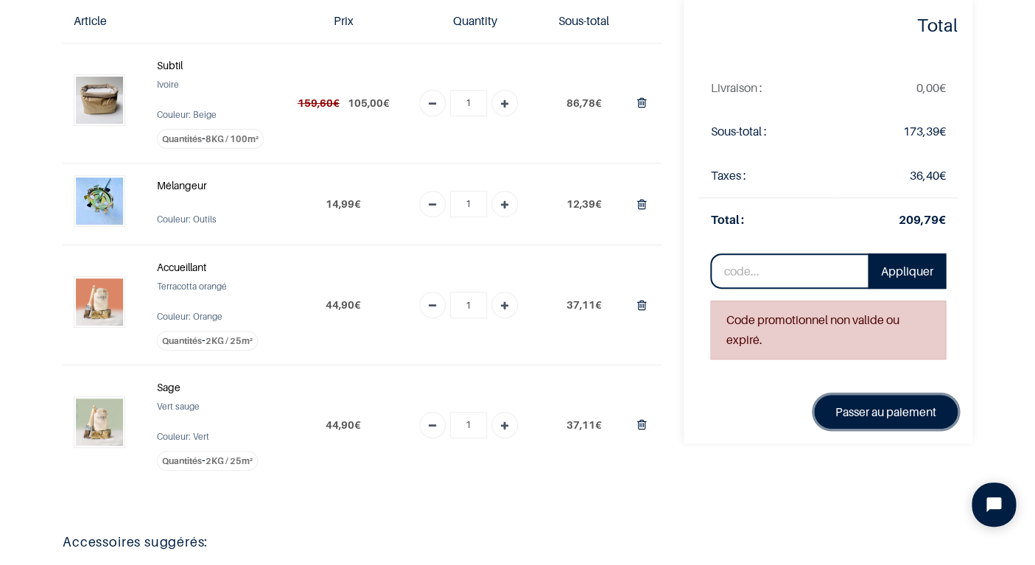
click at [834, 407] on link "Passer au paiement" at bounding box center [886, 412] width 144 height 34
click at [718, 289] on div at bounding box center [828, 289] width 236 height 0
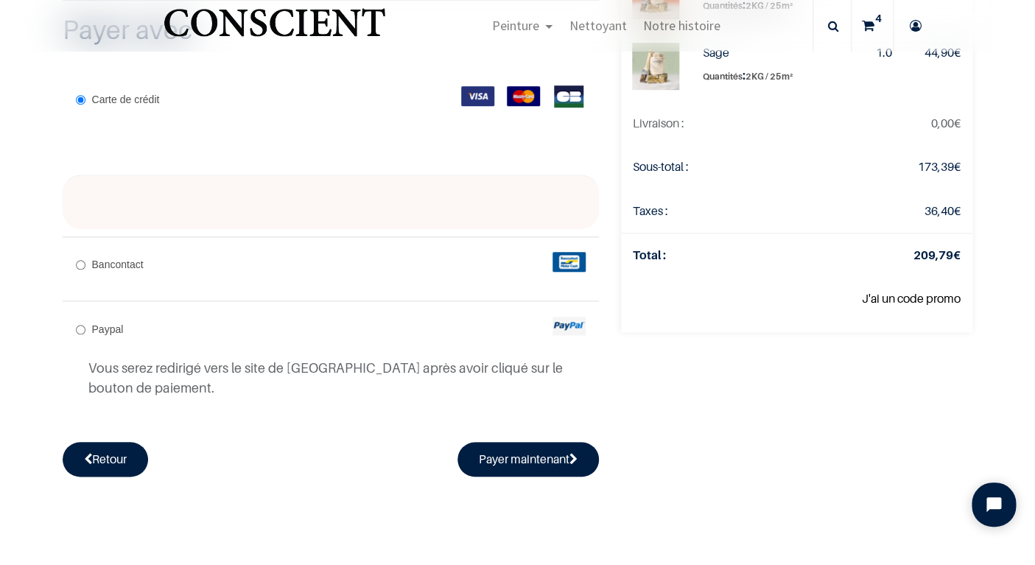
click at [539, 273] on div "Bancontact" at bounding box center [331, 265] width 536 height 57
radio input "true"
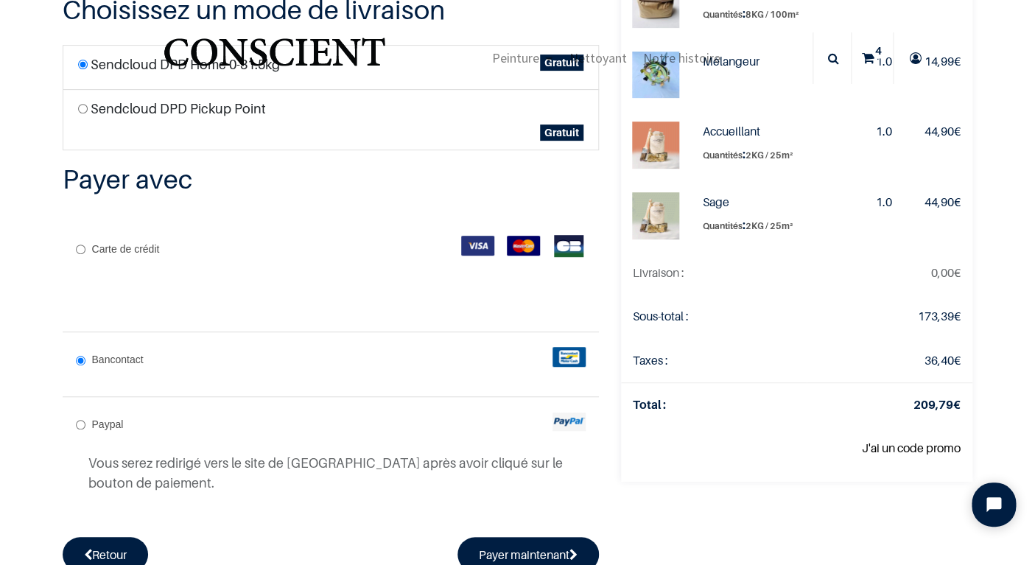
scroll to position [155, 0]
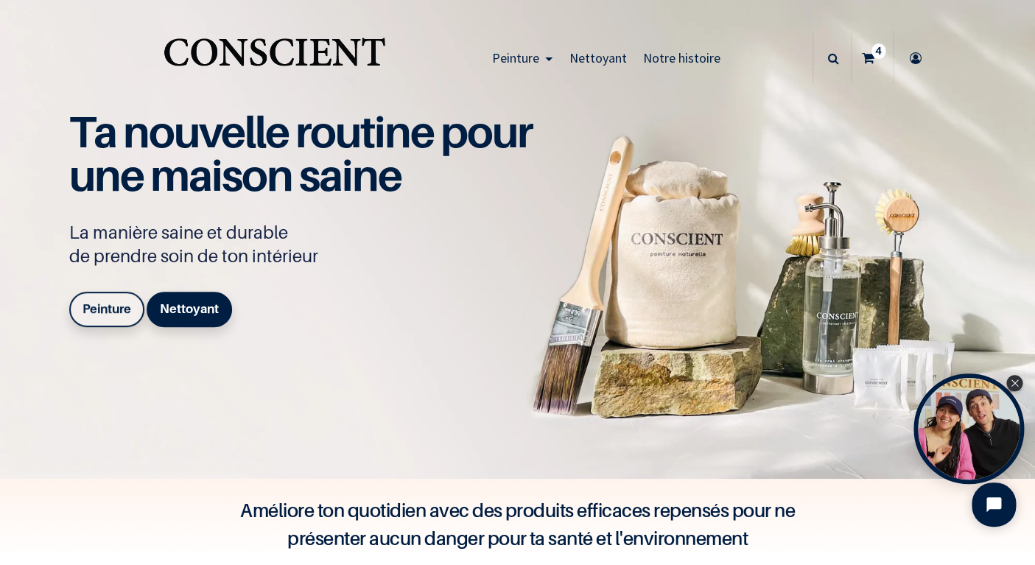
click at [123, 308] on b "Peinture" at bounding box center [107, 308] width 49 height 15
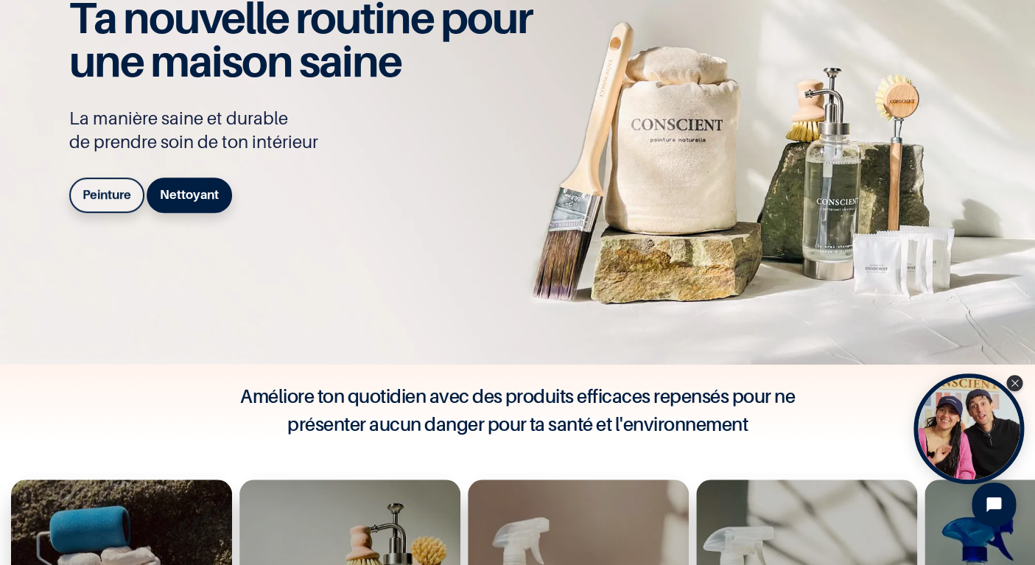
scroll to position [119, 0]
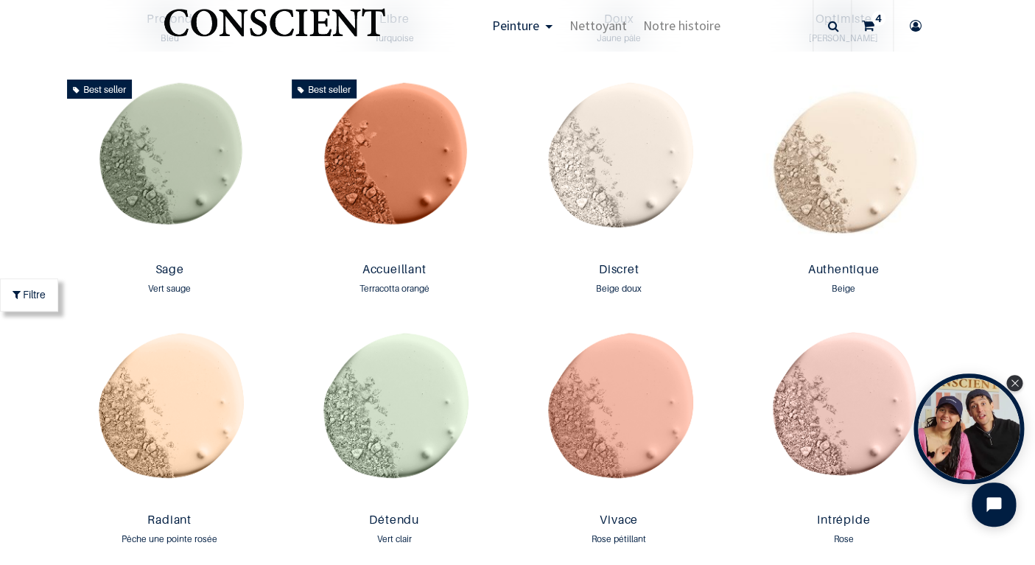
scroll to position [1244, 0]
